Goal: Task Accomplishment & Management: Manage account settings

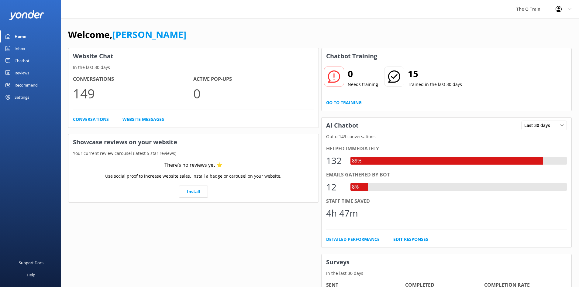
click at [346, 99] on div "0 Needs training 15 Trained in the last 30 days Go to Training" at bounding box center [447, 87] width 250 height 47
click at [347, 103] on link "Go to Training" at bounding box center [344, 102] width 36 height 7
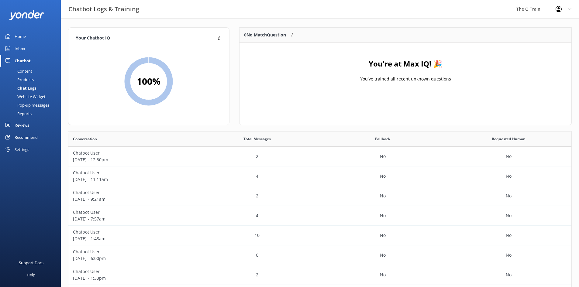
click at [26, 71] on div "Content" at bounding box center [18, 71] width 29 height 9
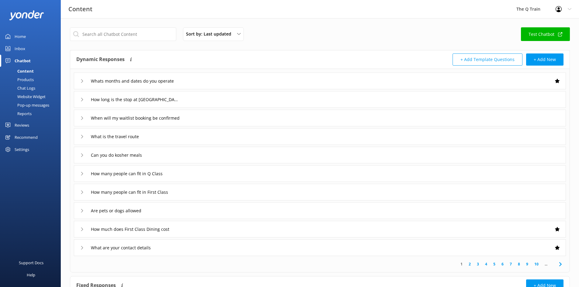
click at [22, 49] on div "Inbox" at bounding box center [20, 49] width 11 height 12
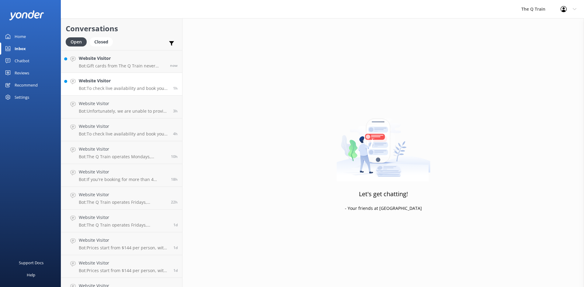
click at [133, 86] on p "Bot: To check live availability and book your experience, please click [URL][DO…" at bounding box center [124, 88] width 90 height 5
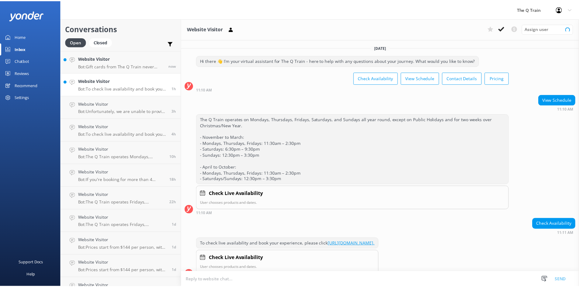
scroll to position [11, 0]
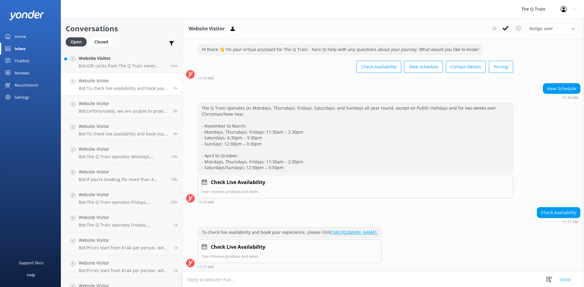
click at [25, 37] on div "Home" at bounding box center [20, 36] width 11 height 12
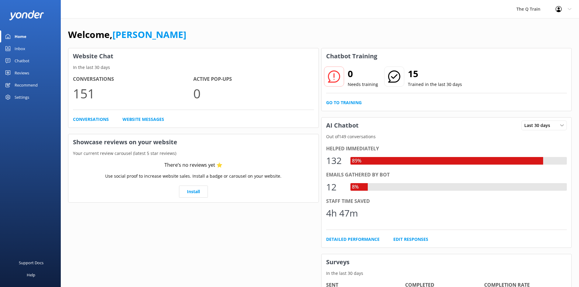
click at [19, 61] on div "Chatbot" at bounding box center [22, 61] width 15 height 12
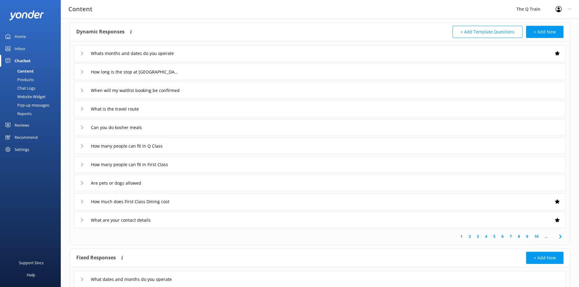
scroll to position [50, 0]
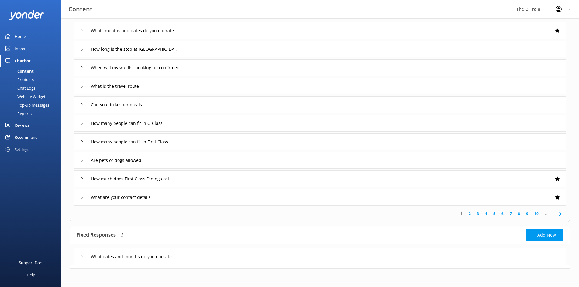
click at [82, 258] on use at bounding box center [82, 256] width 2 height 3
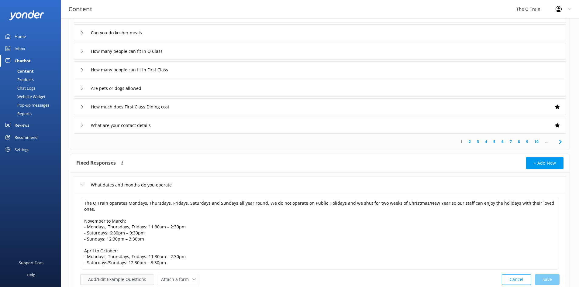
scroll to position [161, 0]
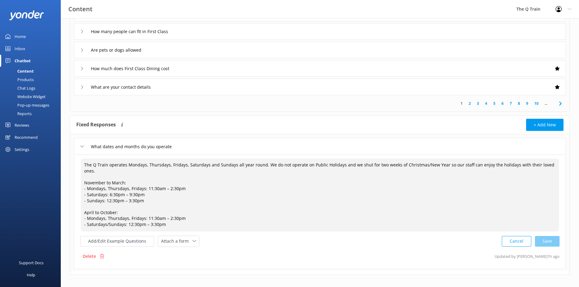
click at [84, 176] on textarea "The Q Train operates Mondays, Thursdays, Fridays, Saturdays and Sundays all yea…" at bounding box center [320, 195] width 478 height 73
click at [85, 205] on textarea "The Q Train operates Mondays, Thursdays, Fridays, Saturdays and Sundays all yea…" at bounding box center [320, 195] width 478 height 73
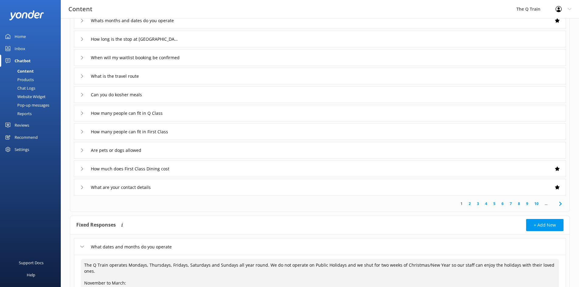
scroll to position [0, 0]
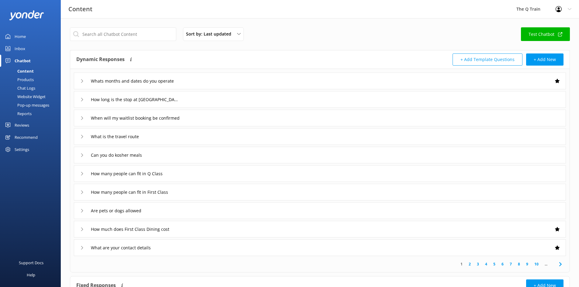
click at [26, 36] on link "Home" at bounding box center [30, 36] width 61 height 12
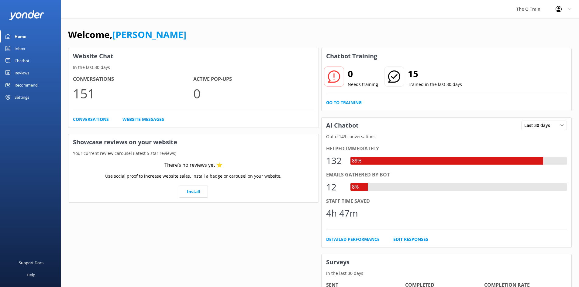
click at [22, 61] on div "Chatbot" at bounding box center [22, 61] width 15 height 12
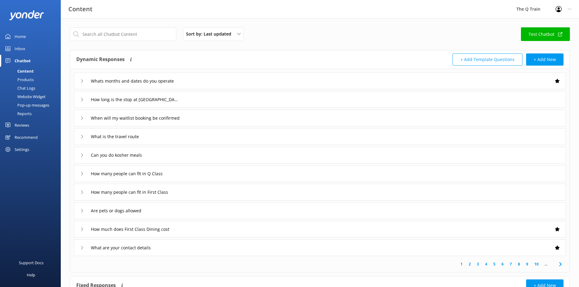
click at [24, 49] on div "Inbox" at bounding box center [20, 49] width 11 height 12
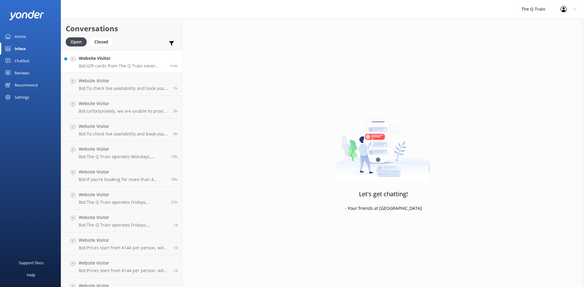
click at [107, 64] on p "Bot: Gift cards from The Q Train never expire." at bounding box center [122, 65] width 87 height 5
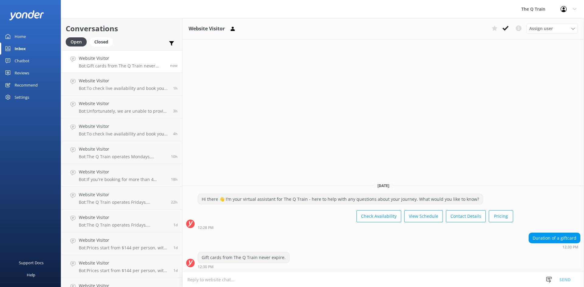
click at [21, 37] on div "Home" at bounding box center [20, 36] width 11 height 12
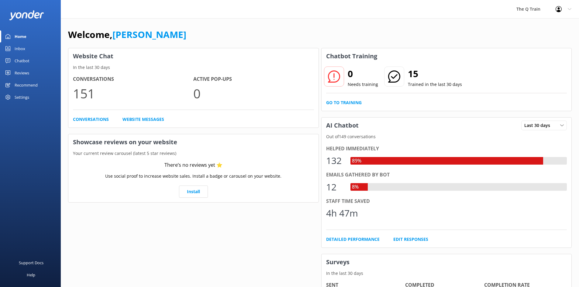
click at [20, 49] on div "Inbox" at bounding box center [20, 49] width 11 height 12
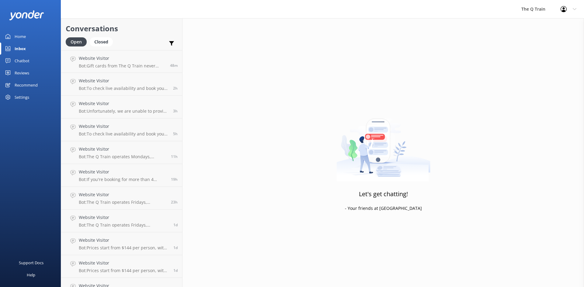
click at [24, 37] on div "Home" at bounding box center [20, 36] width 11 height 12
